Goal: Use online tool/utility: Utilize a website feature to perform a specific function

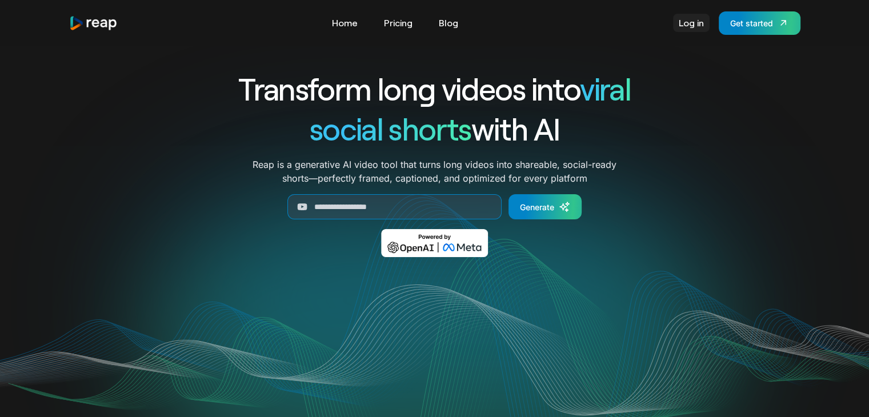
click at [699, 24] on link "Log in" at bounding box center [691, 23] width 37 height 18
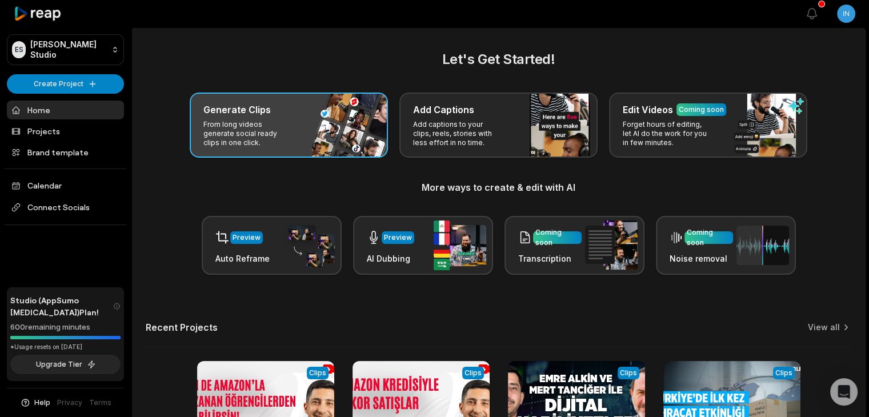
click at [250, 117] on div "Generate Clips From long videos generate social ready clips in one click." at bounding box center [289, 125] width 198 height 65
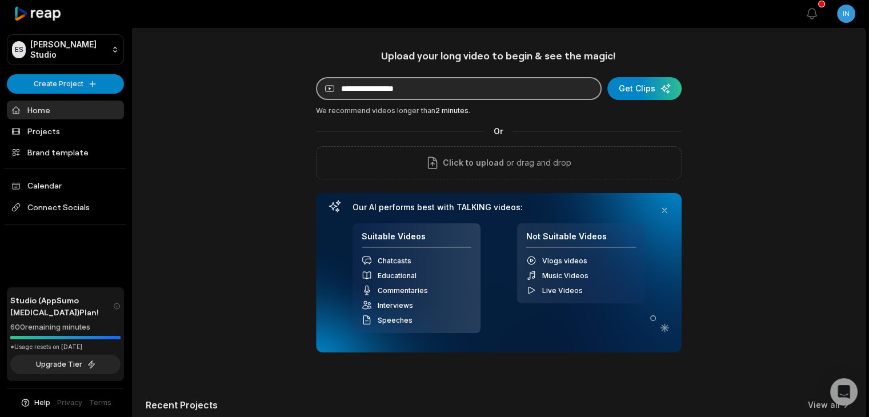
click at [441, 82] on input at bounding box center [459, 88] width 286 height 23
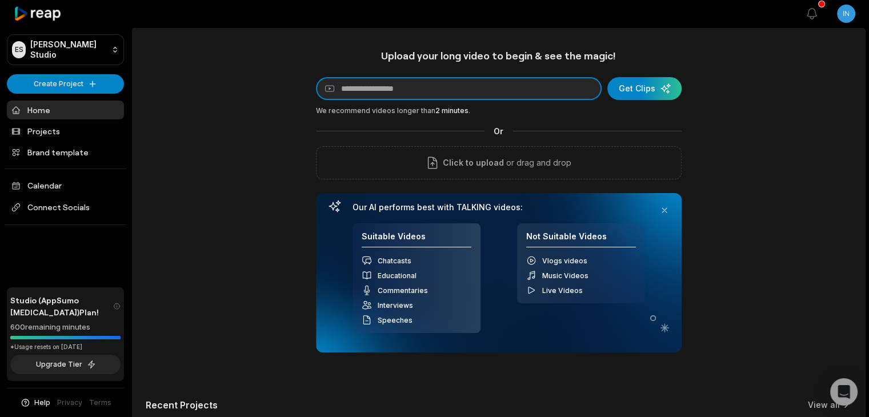
paste input "**********"
type input "**********"
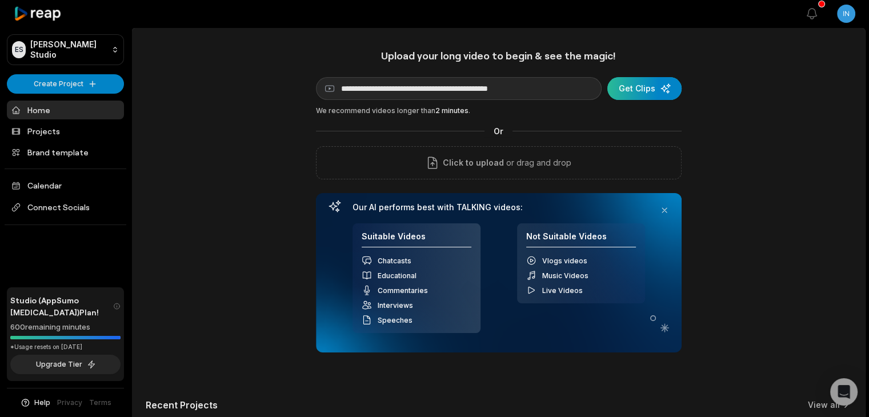
click at [663, 94] on div "submit" at bounding box center [644, 88] width 74 height 23
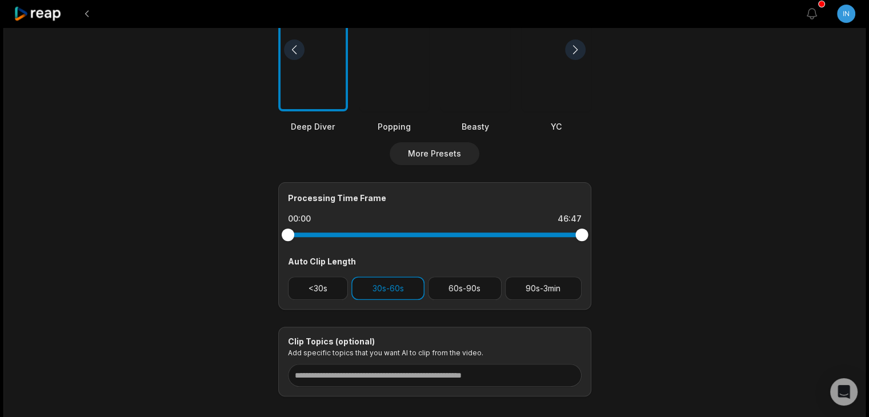
scroll to position [351, 0]
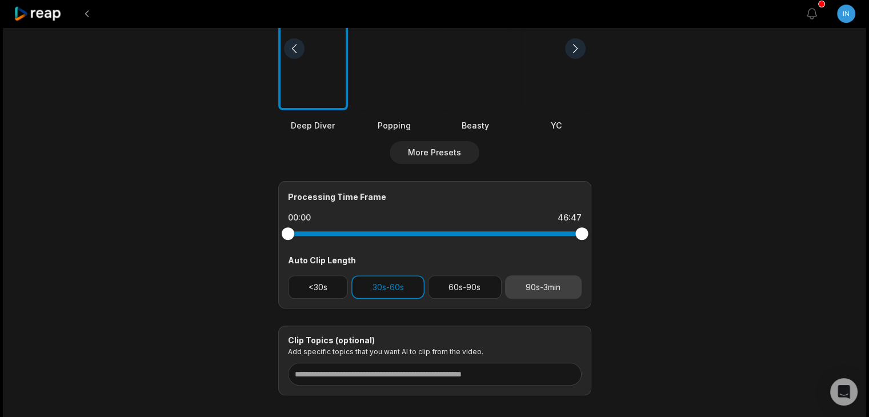
click at [543, 281] on button "90s-3min" at bounding box center [543, 286] width 77 height 23
click at [543, 282] on button "90s-3min" at bounding box center [543, 286] width 77 height 23
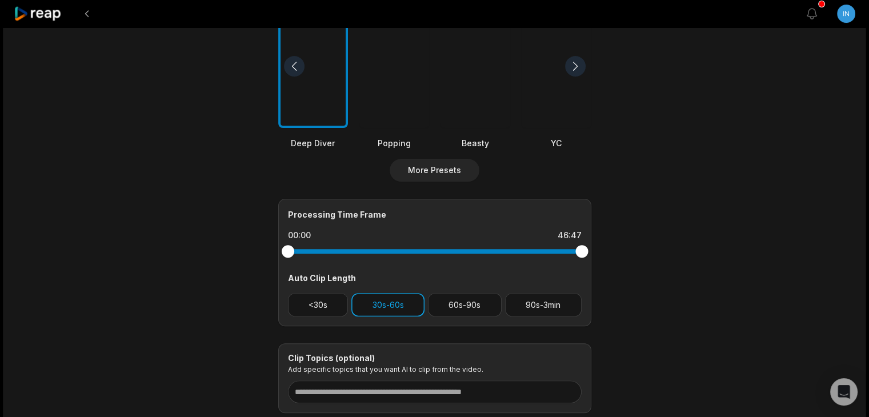
scroll to position [333, 0]
click at [389, 307] on button "30s-60s" at bounding box center [387, 305] width 73 height 23
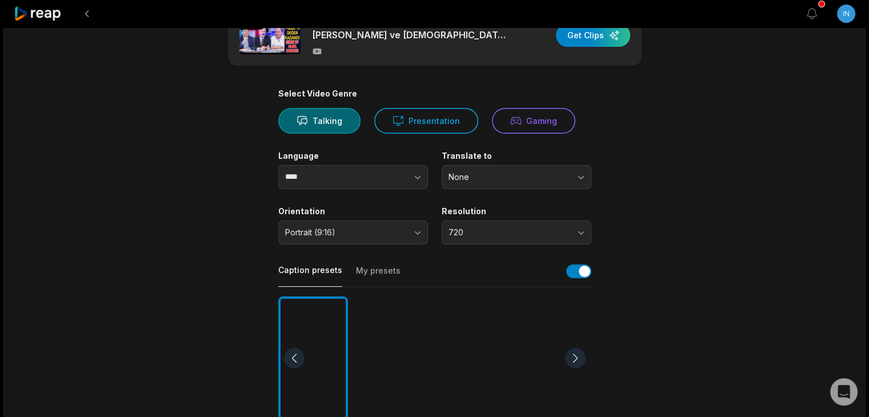
scroll to position [33, 0]
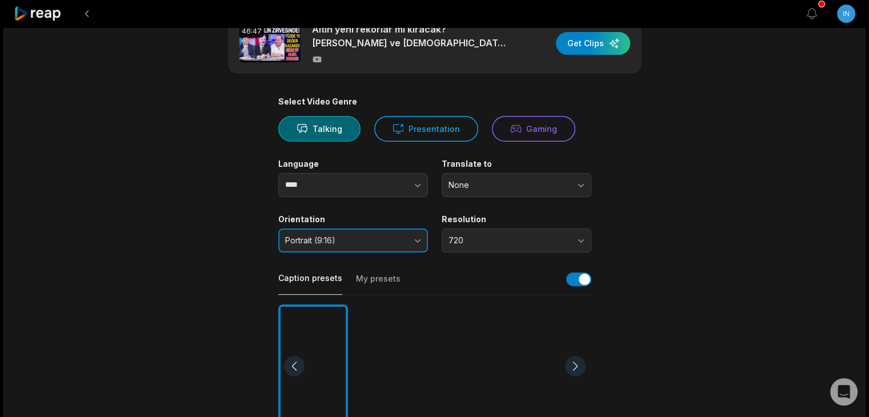
click at [341, 235] on span "Portrait (9:16)" at bounding box center [345, 240] width 120 height 10
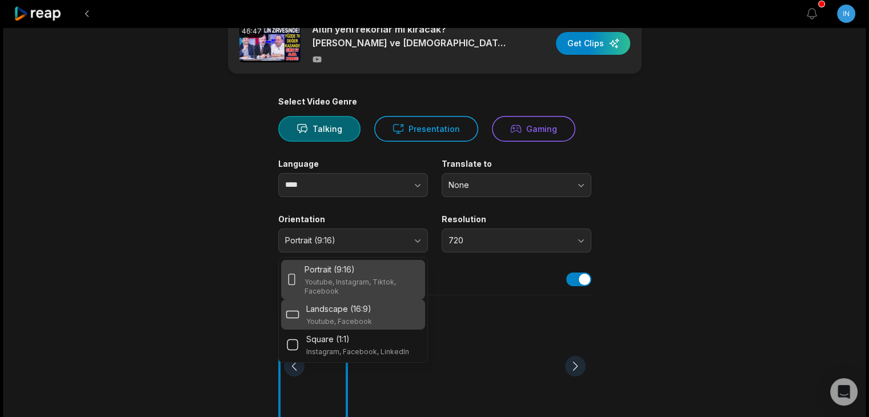
click at [359, 314] on p "Landscape (16:9)" at bounding box center [338, 309] width 65 height 12
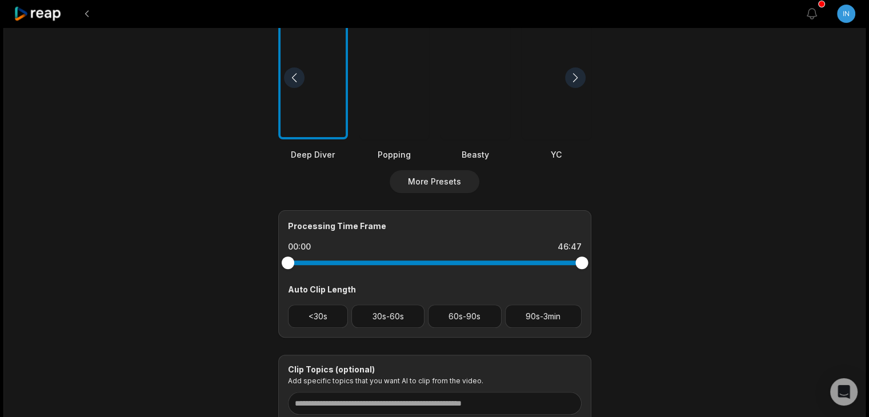
scroll to position [411, 0]
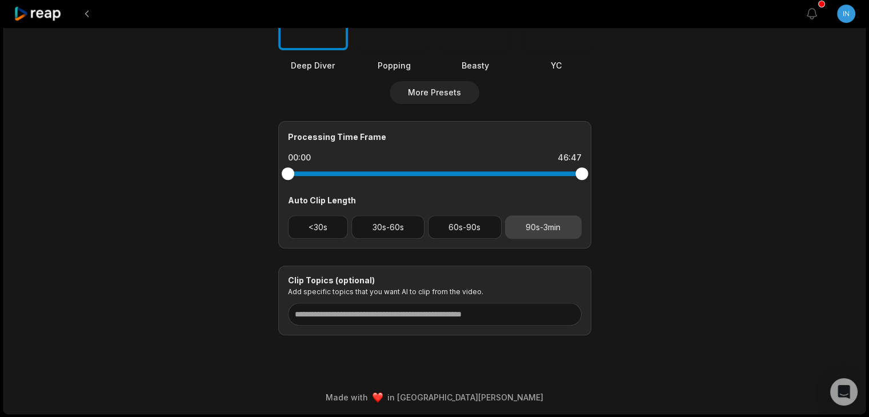
click at [538, 230] on button "90s-3min" at bounding box center [543, 226] width 77 height 23
